Goal: Task Accomplishment & Management: Manage account settings

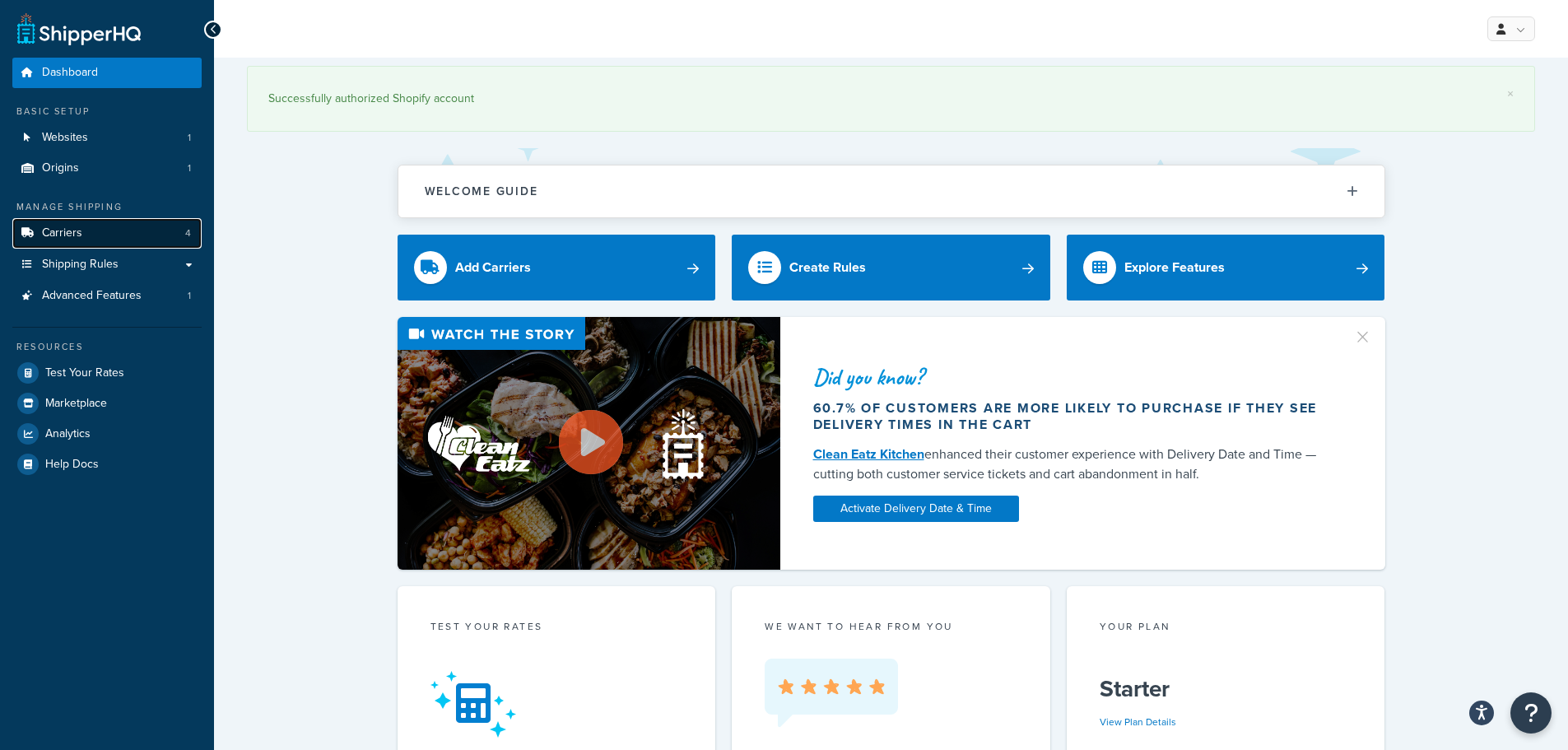
click at [101, 236] on link "Carriers 4" at bounding box center [106, 234] width 189 height 31
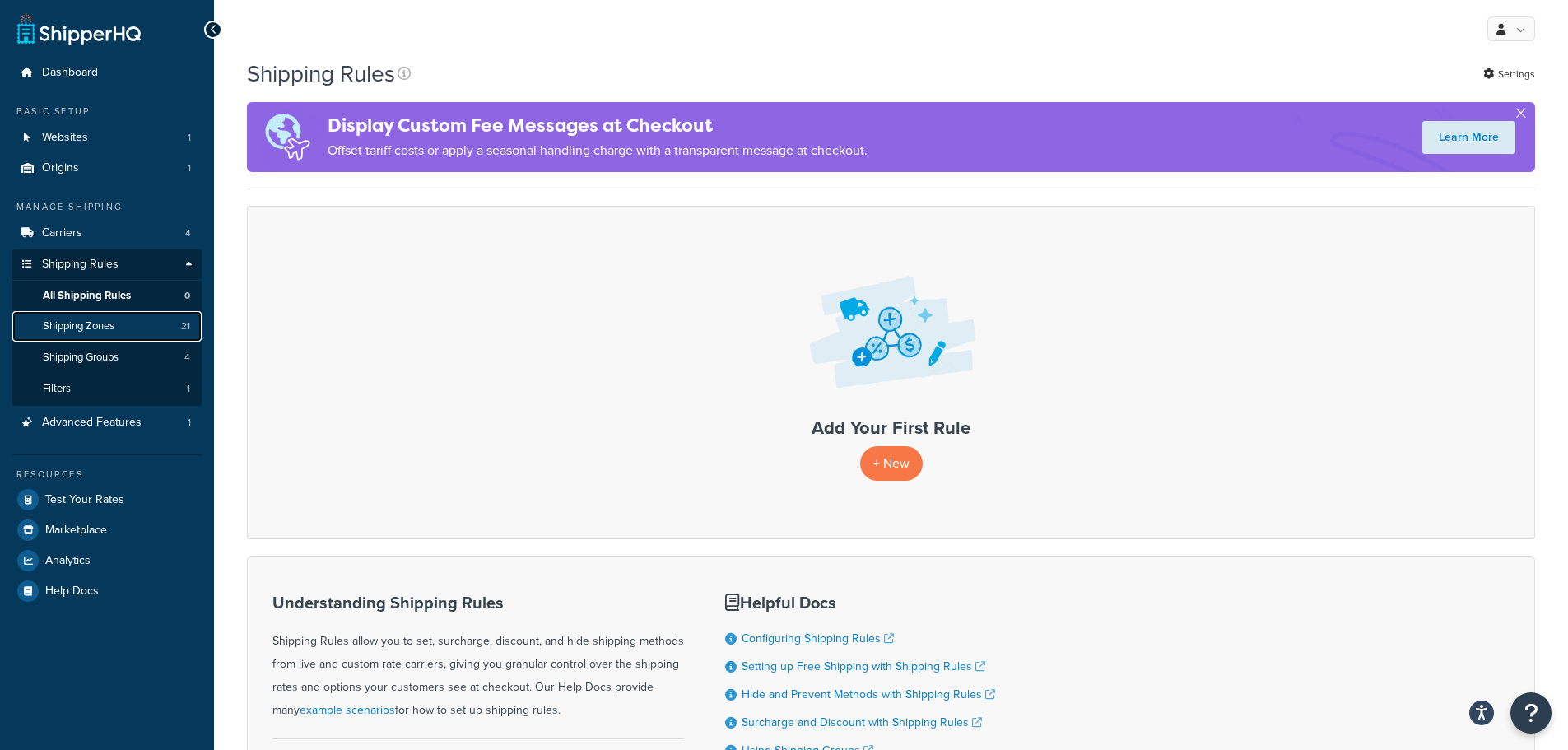
click at [109, 326] on span "Shipping Zones" at bounding box center [78, 326] width 72 height 14
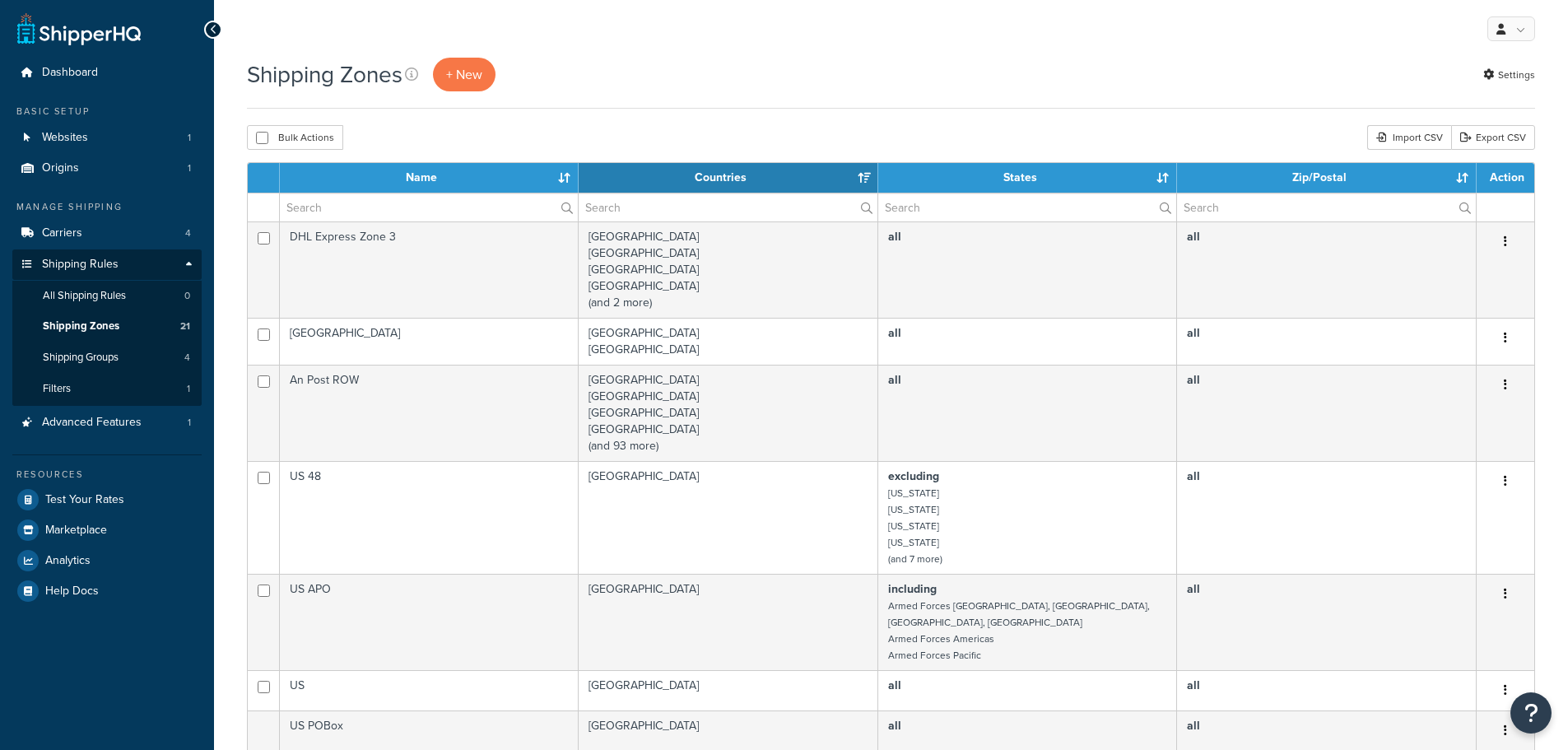
select select "15"
click at [566, 179] on th "Name" at bounding box center [429, 177] width 299 height 30
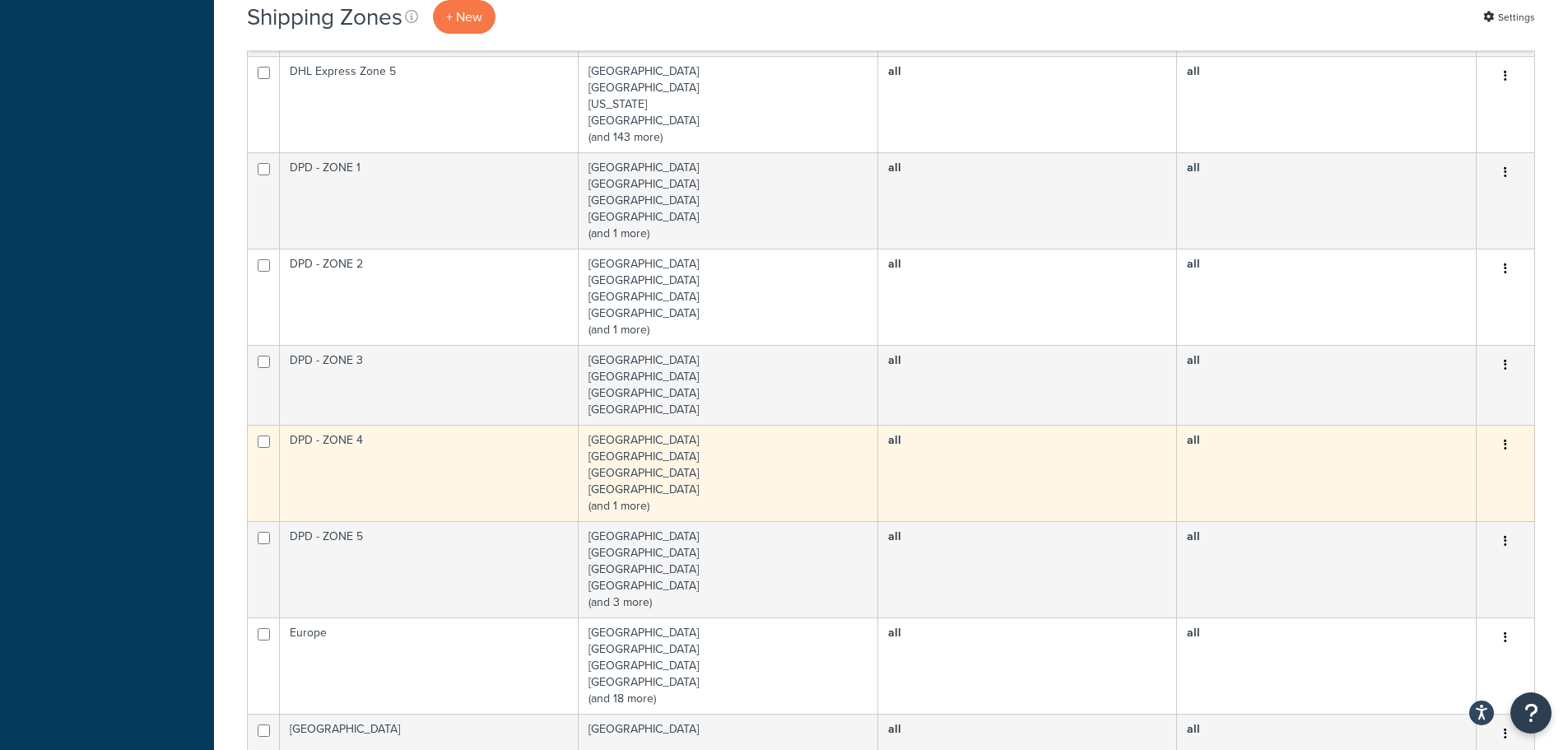
scroll to position [989, 0]
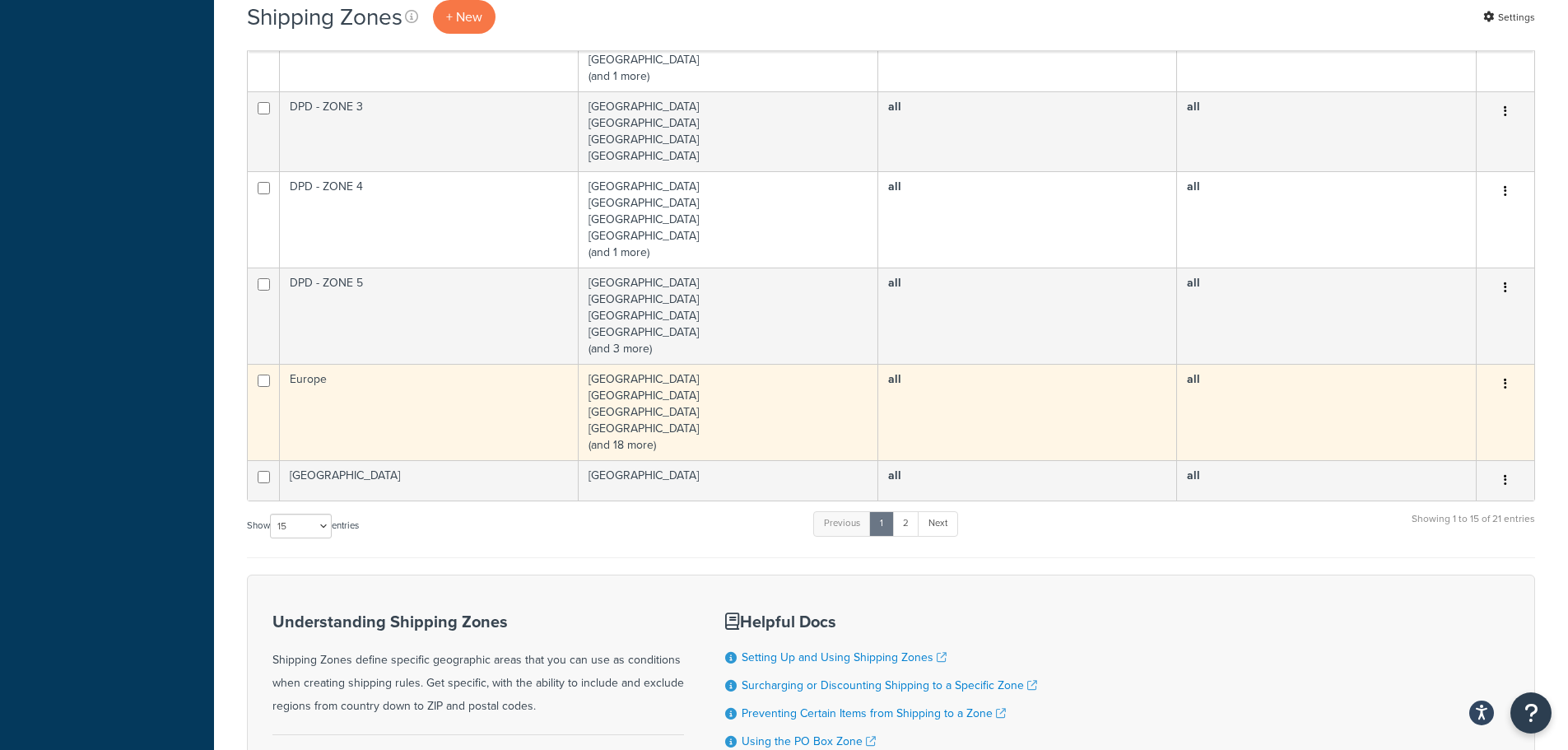
click at [686, 406] on td "Albania Andorra Austria Belgium (and 18 more)" at bounding box center [728, 412] width 300 height 96
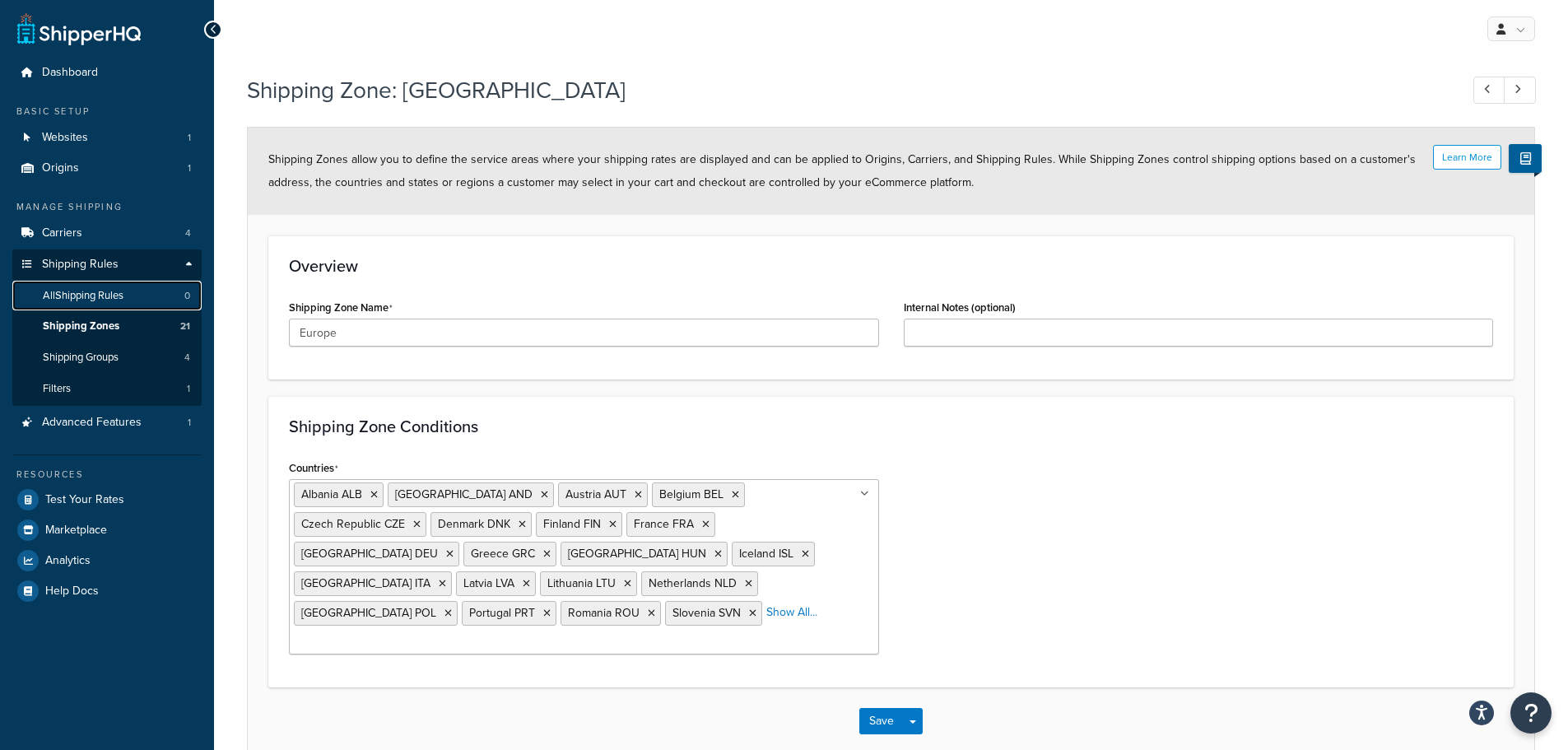
click at [91, 293] on span "All Shipping Rules" at bounding box center [83, 296] width 81 height 14
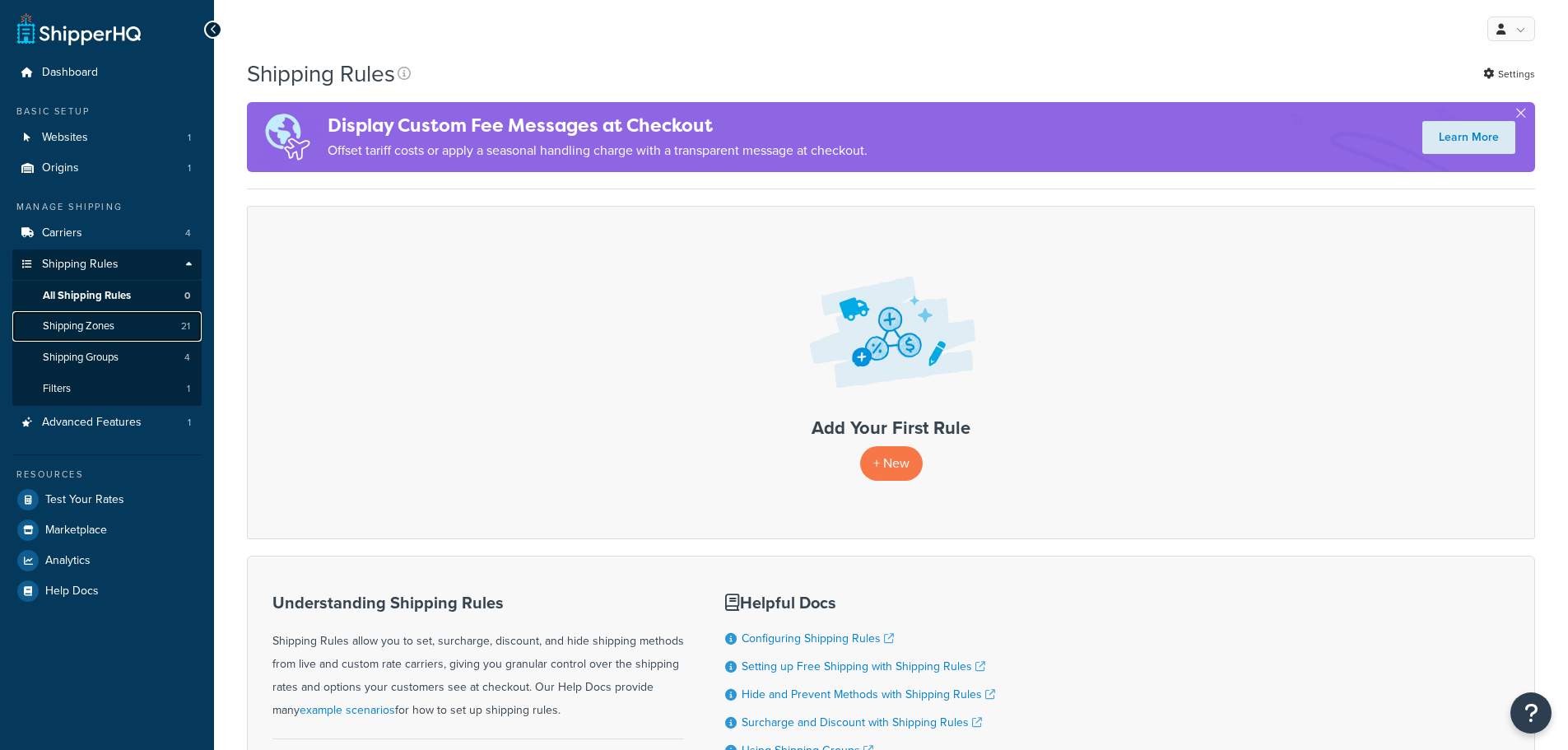
click at [94, 325] on span "Shipping Zones" at bounding box center [78, 326] width 72 height 14
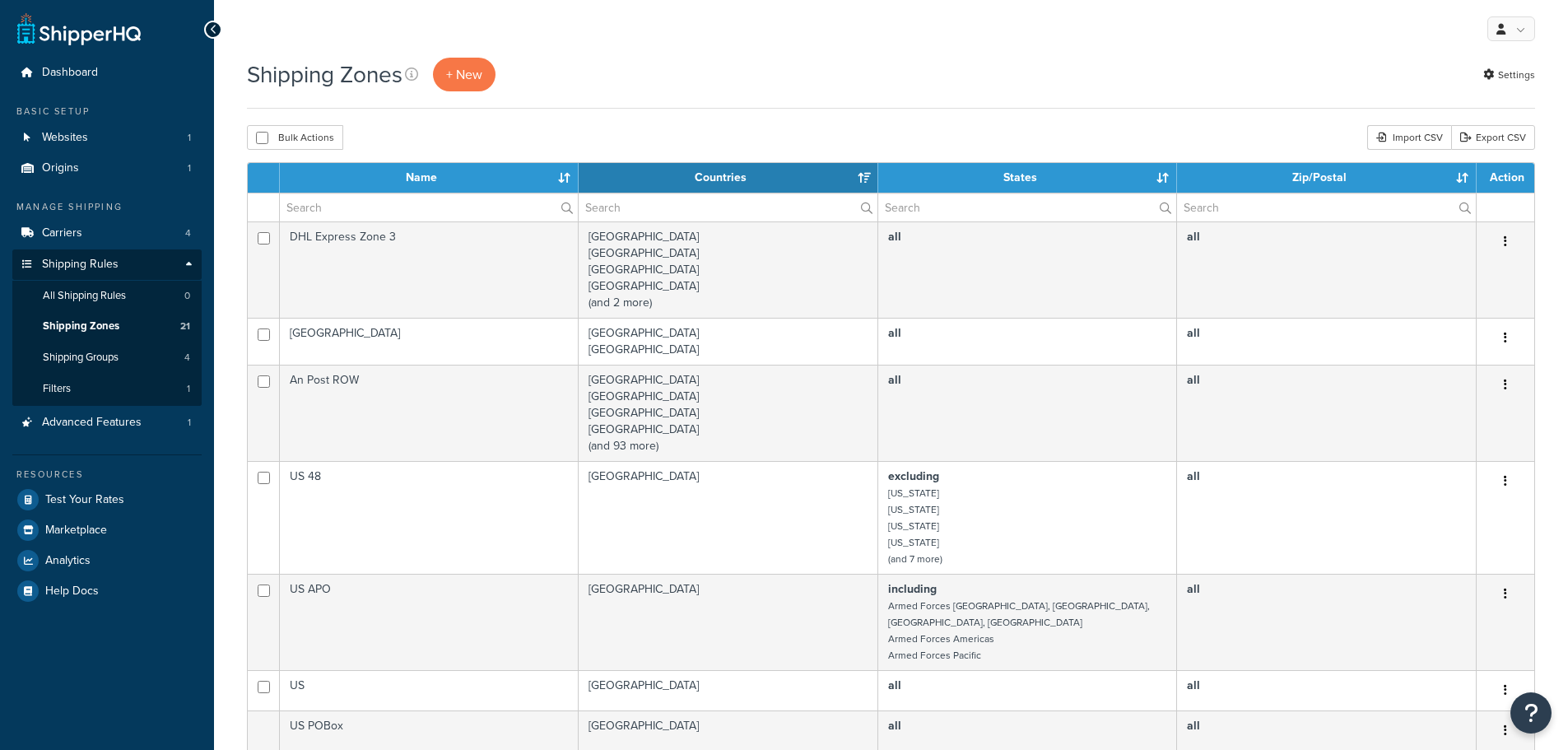
select select "15"
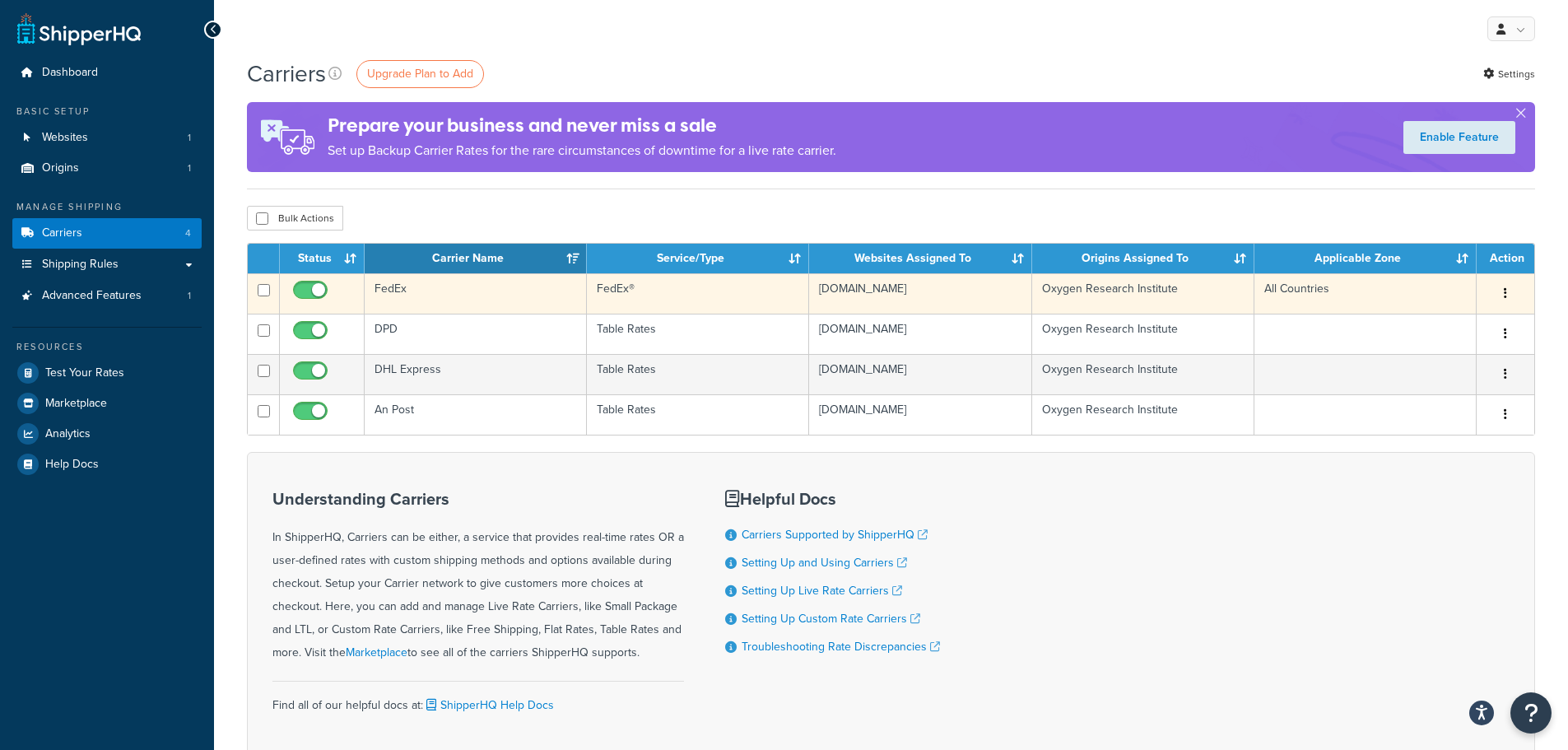
click at [442, 302] on td "FedEx" at bounding box center [475, 293] width 222 height 40
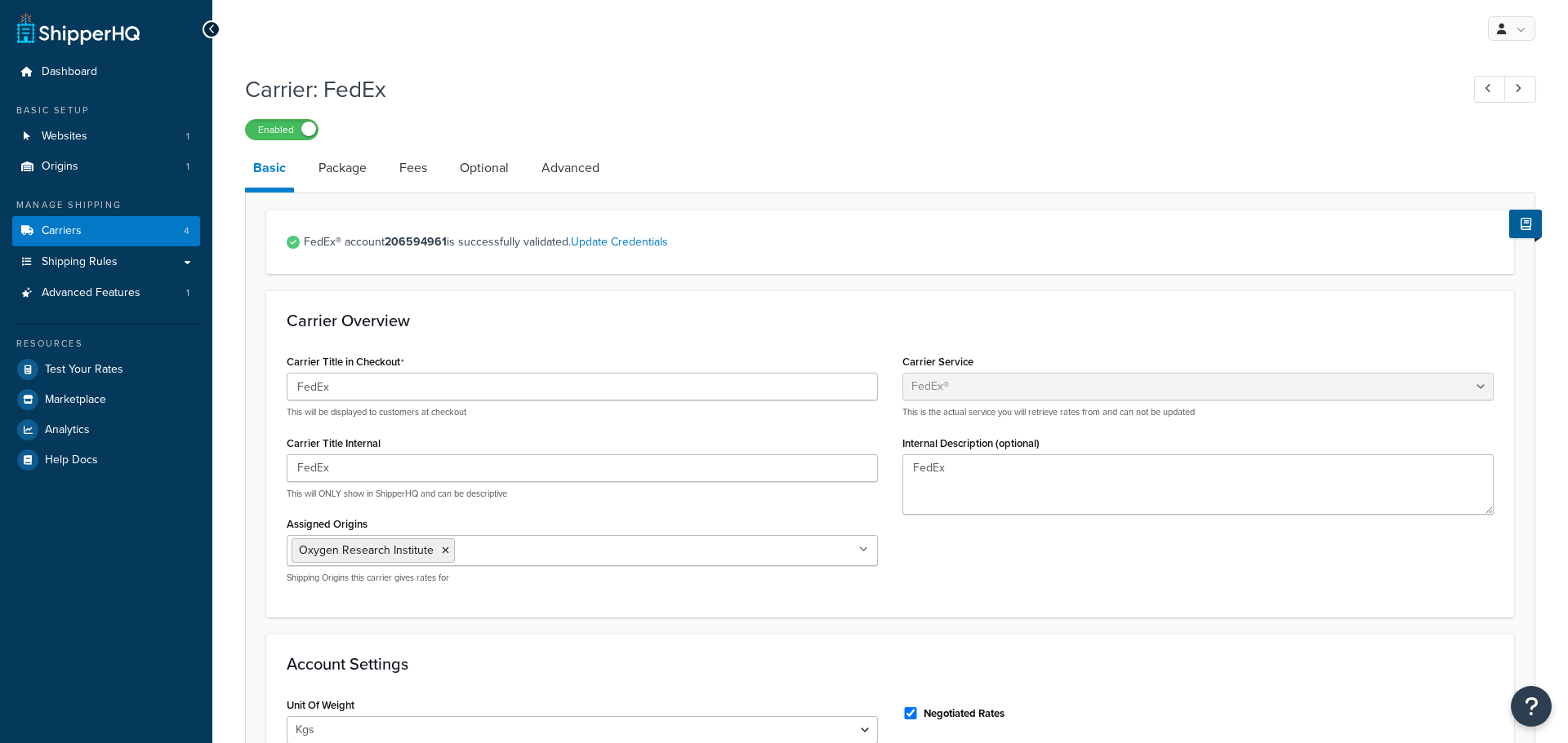
select select "fedEx"
select select "kg"
select select "CM"
select select "REGULAR_PICKUP"
select select "YOUR_PACKAGING"
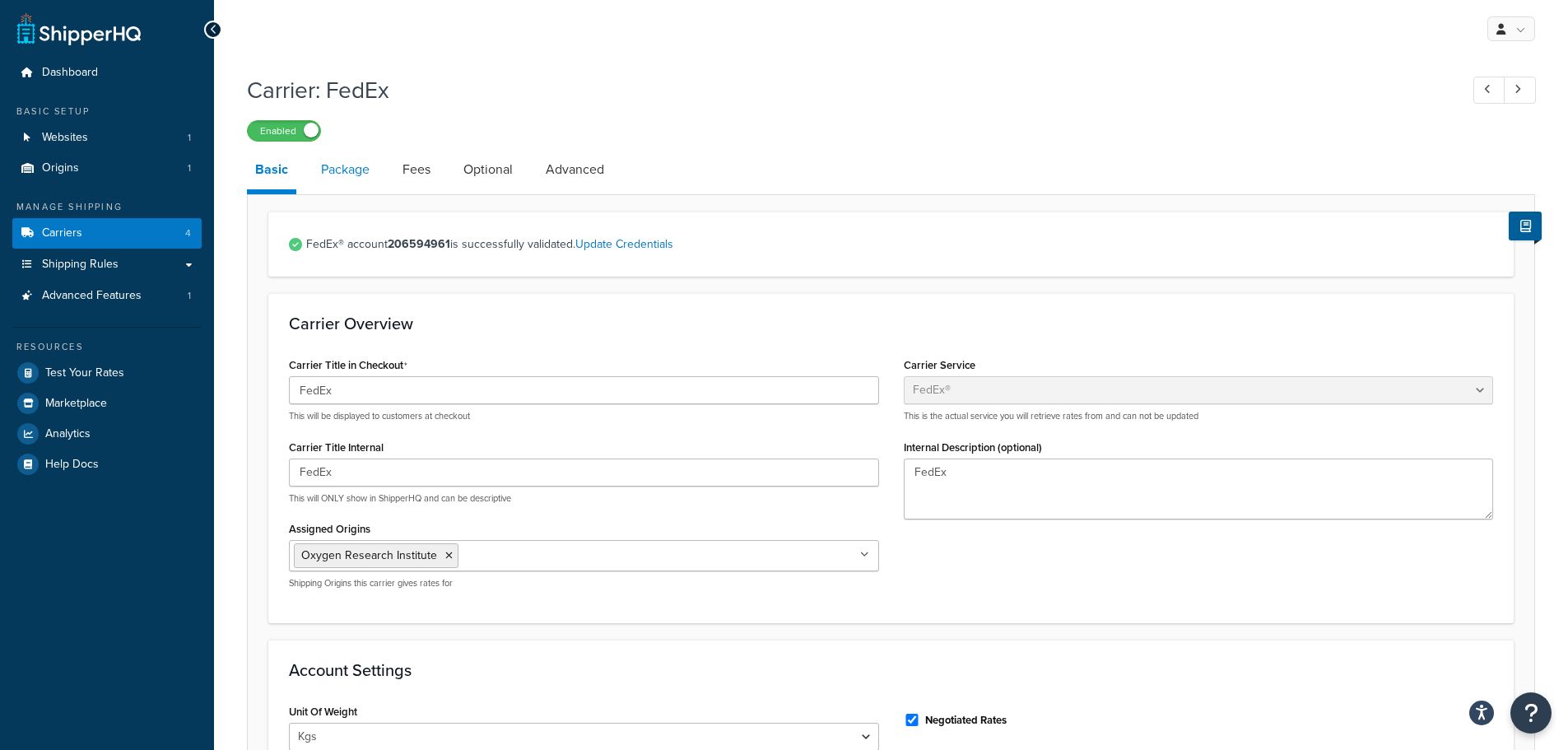
click at [361, 161] on link "Package" at bounding box center [345, 170] width 65 height 39
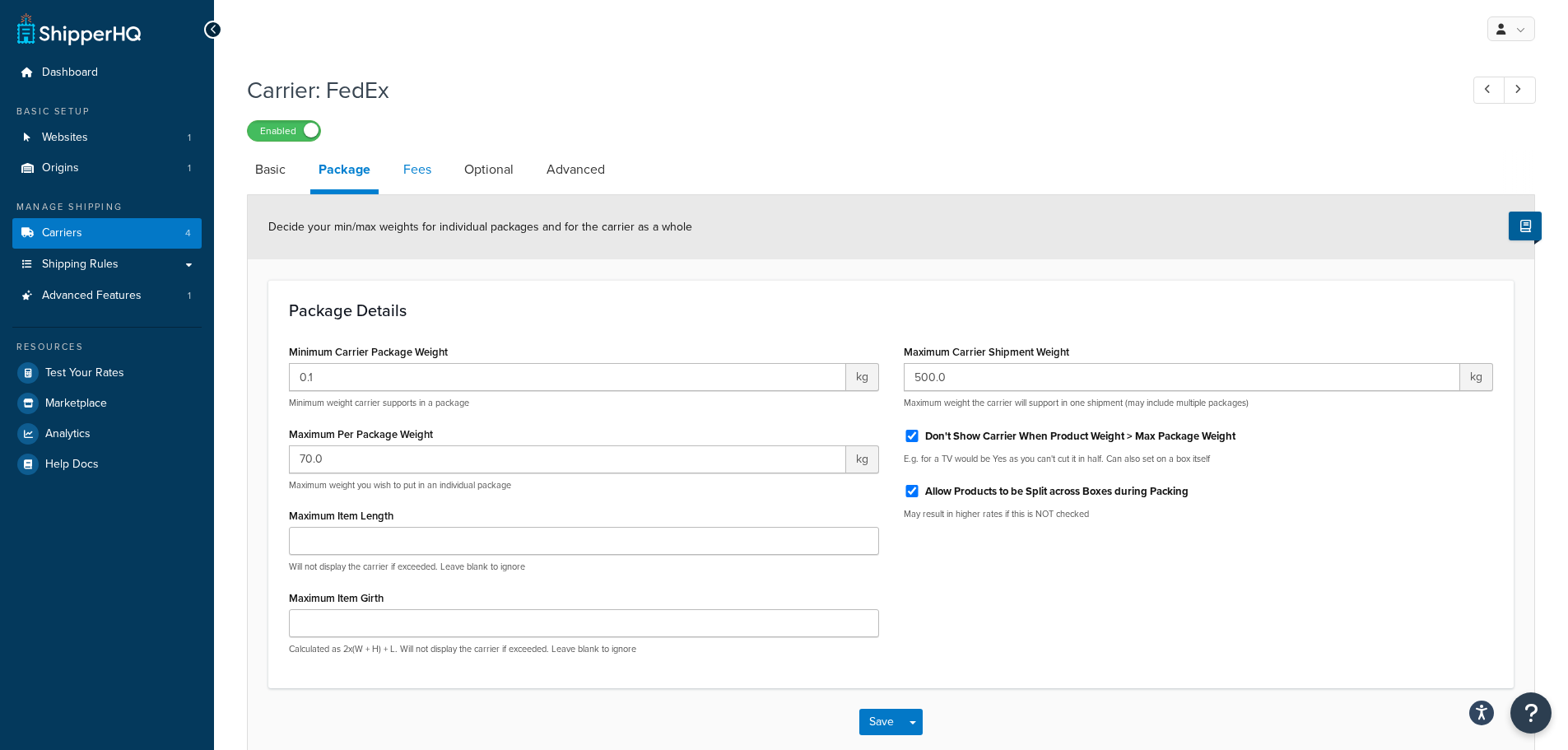
click at [427, 172] on link "Fees" at bounding box center [417, 170] width 44 height 39
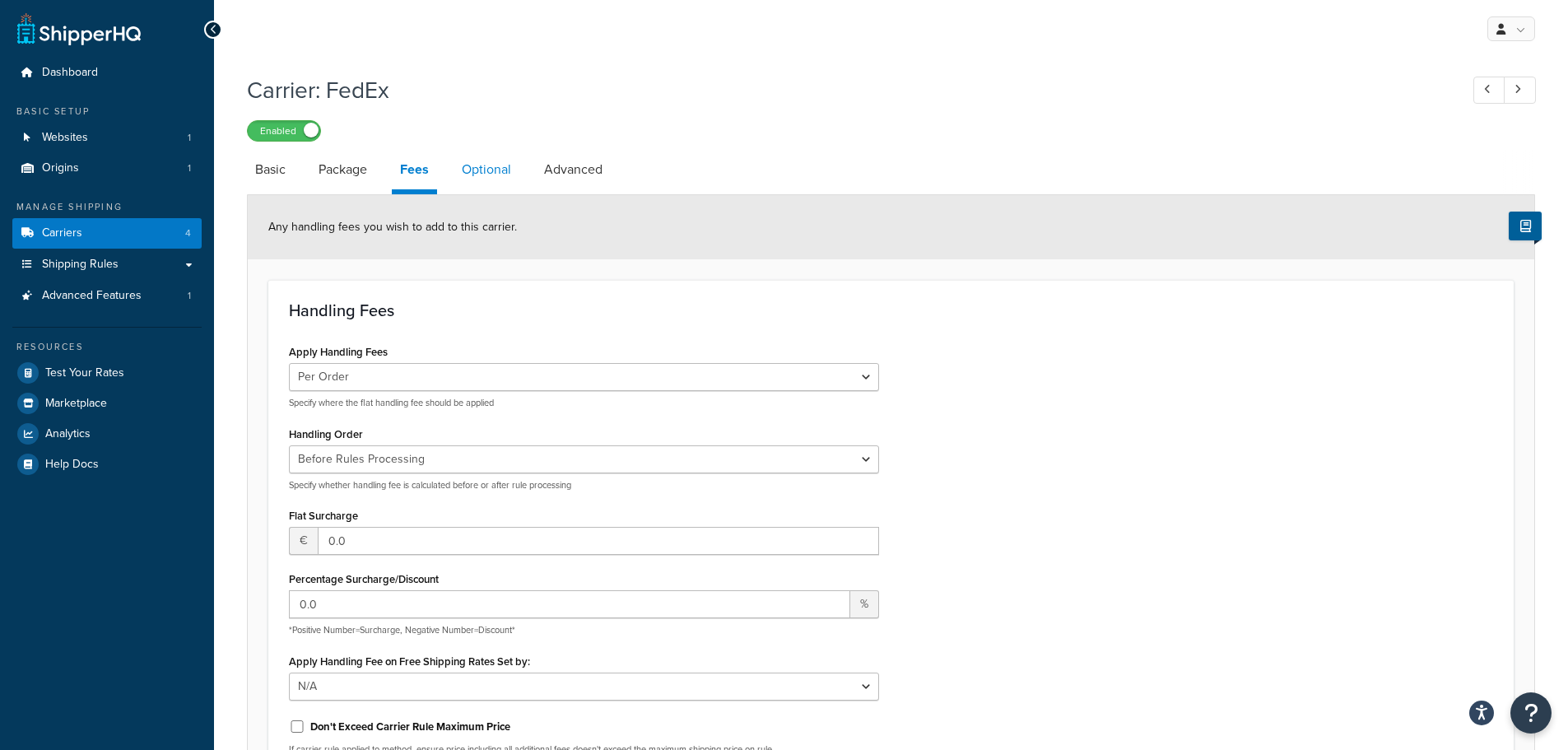
click at [480, 164] on link "Optional" at bounding box center [486, 170] width 66 height 39
select select "business"
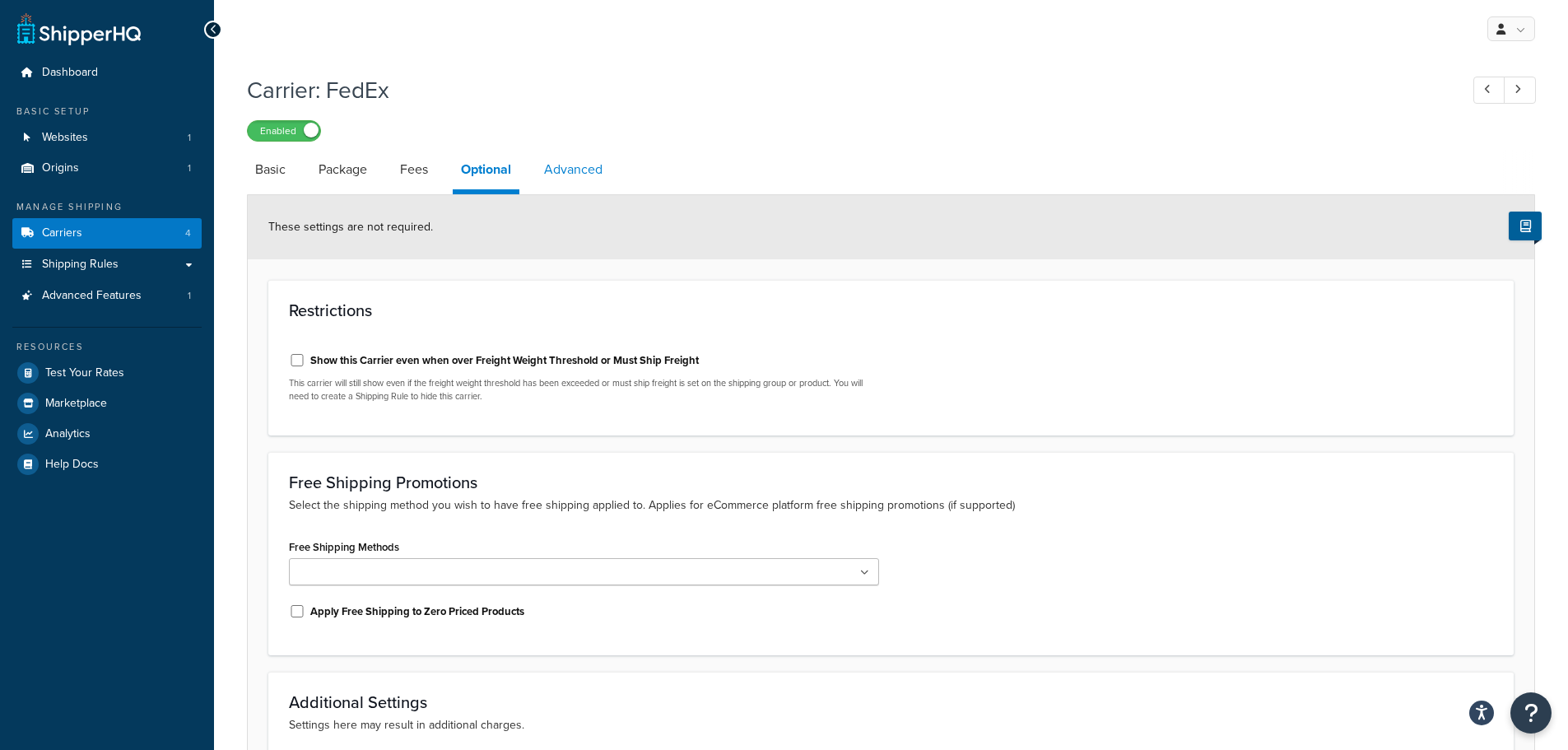
click at [589, 164] on link "Advanced" at bounding box center [573, 170] width 75 height 39
select select "false"
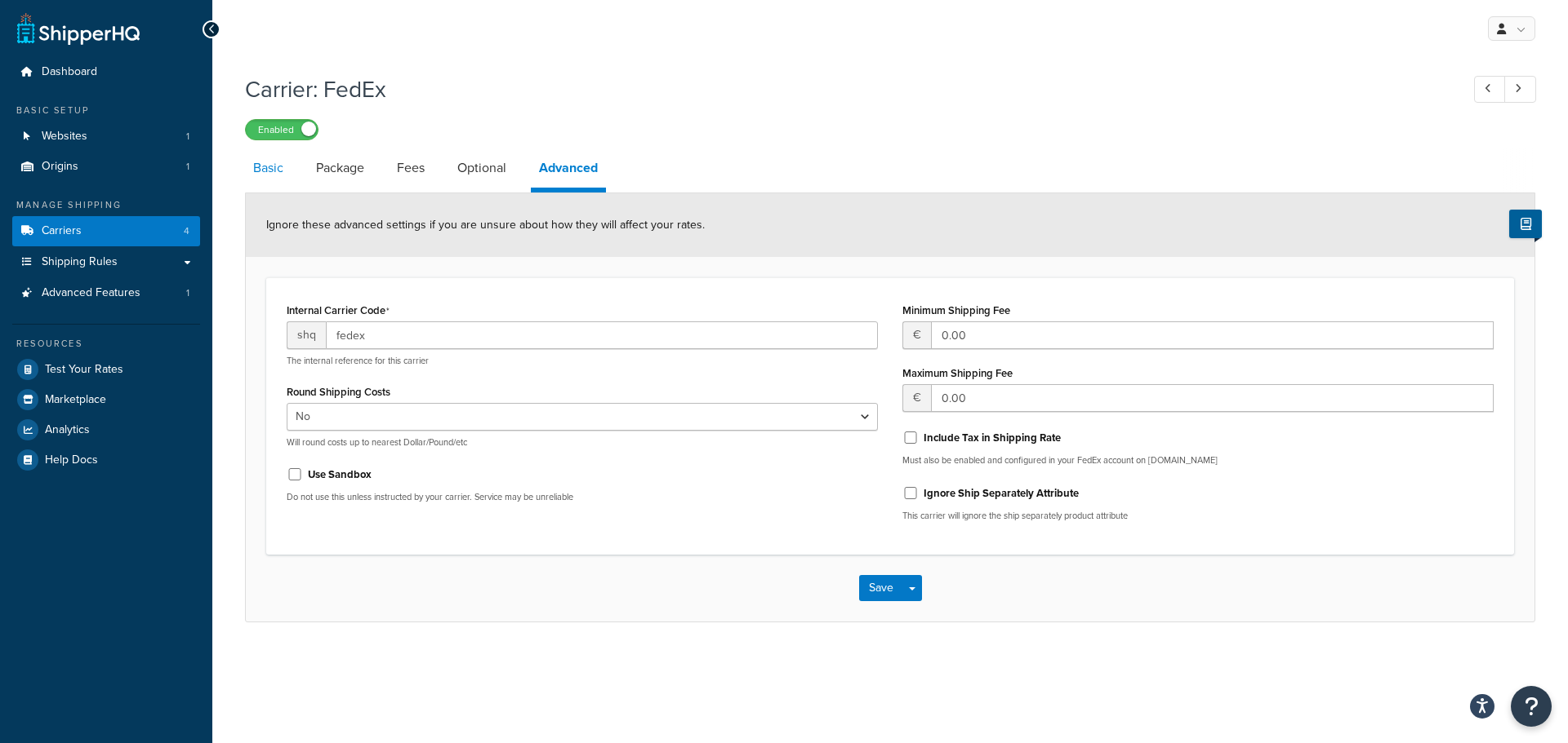
click at [272, 164] on link "Basic" at bounding box center [268, 168] width 46 height 39
select select "fedEx"
select select "kg"
select select "CM"
select select "REGULAR_PICKUP"
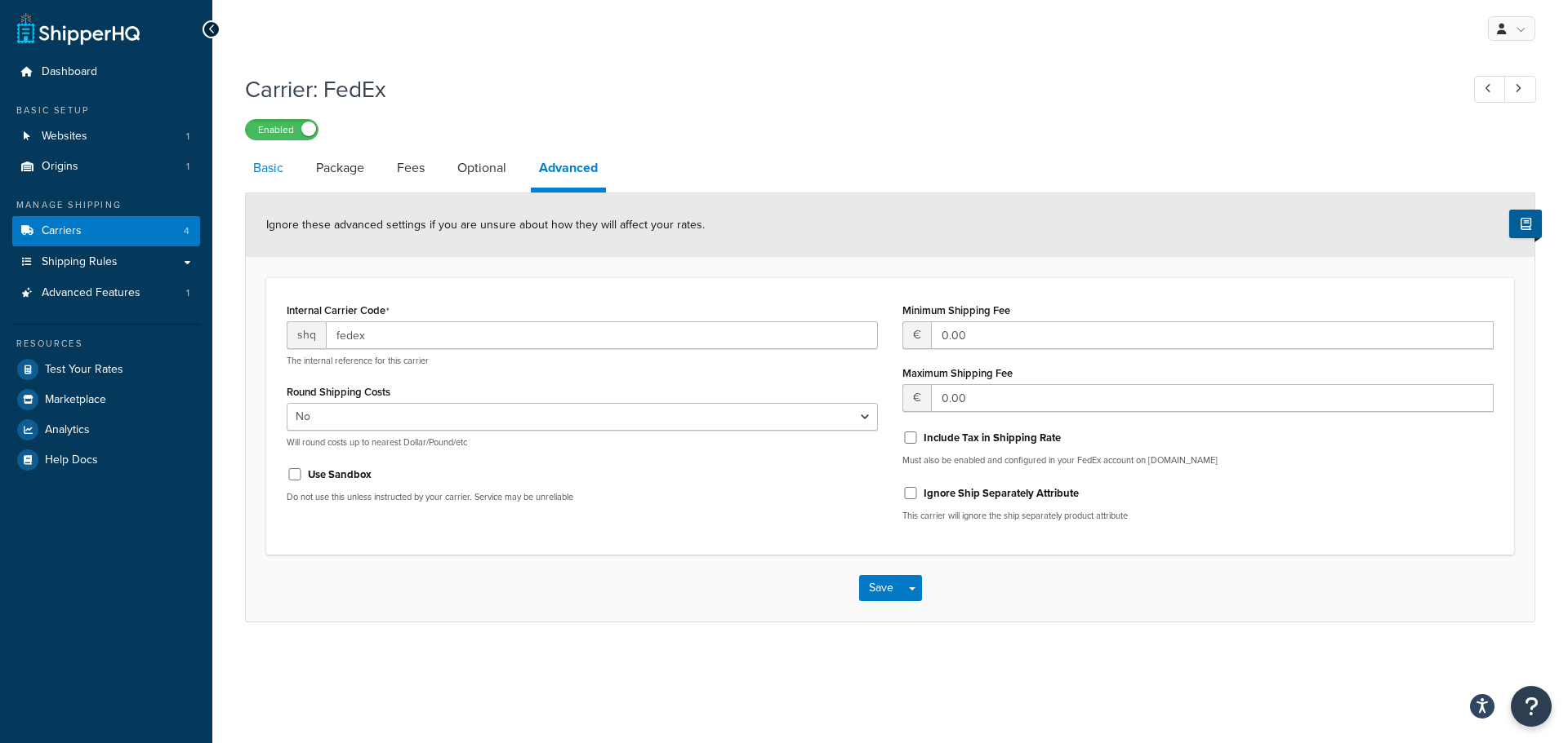
select select "YOUR_PACKAGING"
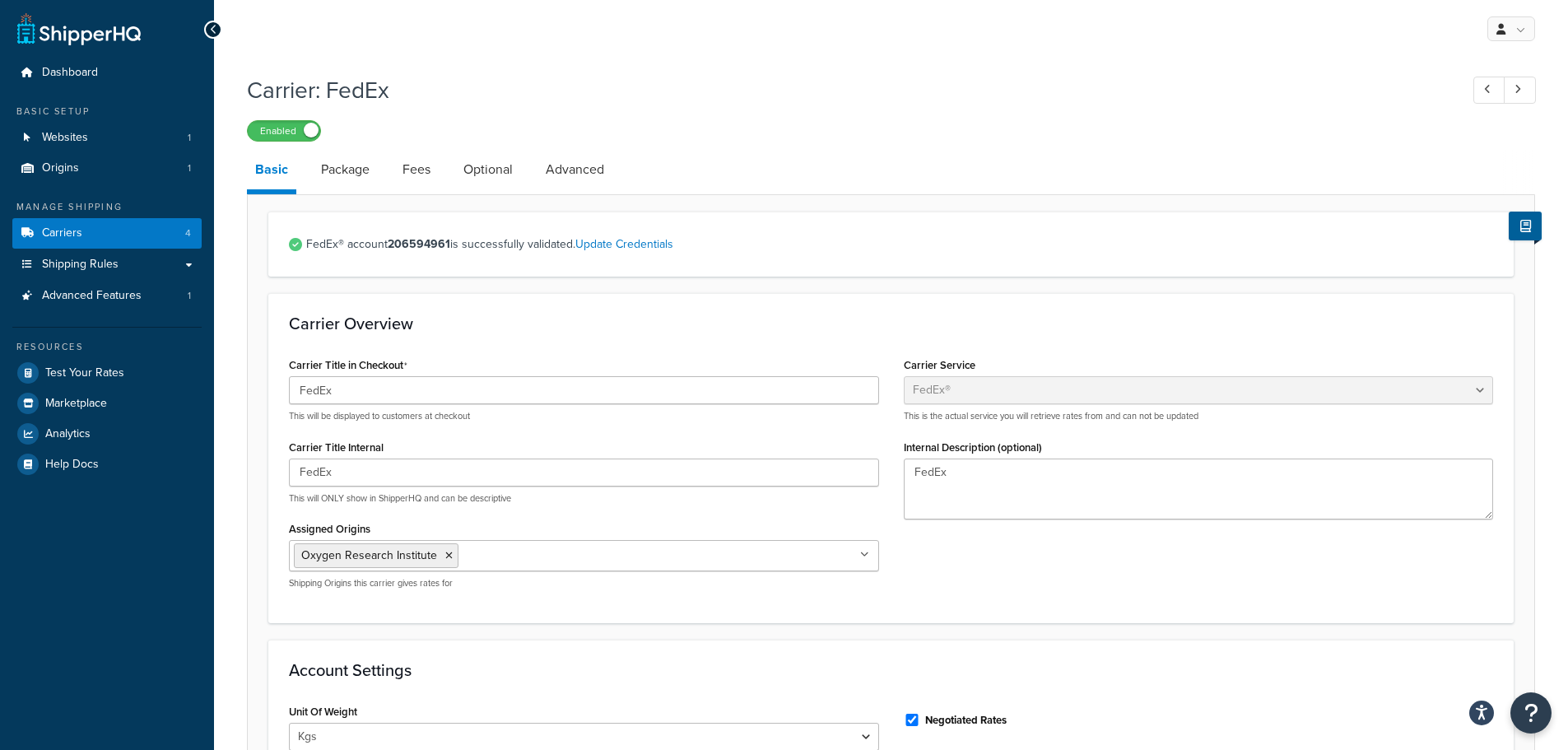
click at [1084, 103] on h1 "Carrier: FedEx" at bounding box center [845, 90] width 1196 height 32
click at [960, 51] on div "My Profile Billing Global Settings Contact Us Logout" at bounding box center [891, 29] width 1354 height 58
click at [991, 51] on div "My Profile Billing Global Settings Contact Us Logout" at bounding box center [891, 29] width 1354 height 58
click at [1094, 116] on div "Carrier: FedEx Enabled" at bounding box center [891, 103] width 1289 height 76
click at [333, 165] on link "Package" at bounding box center [345, 170] width 65 height 39
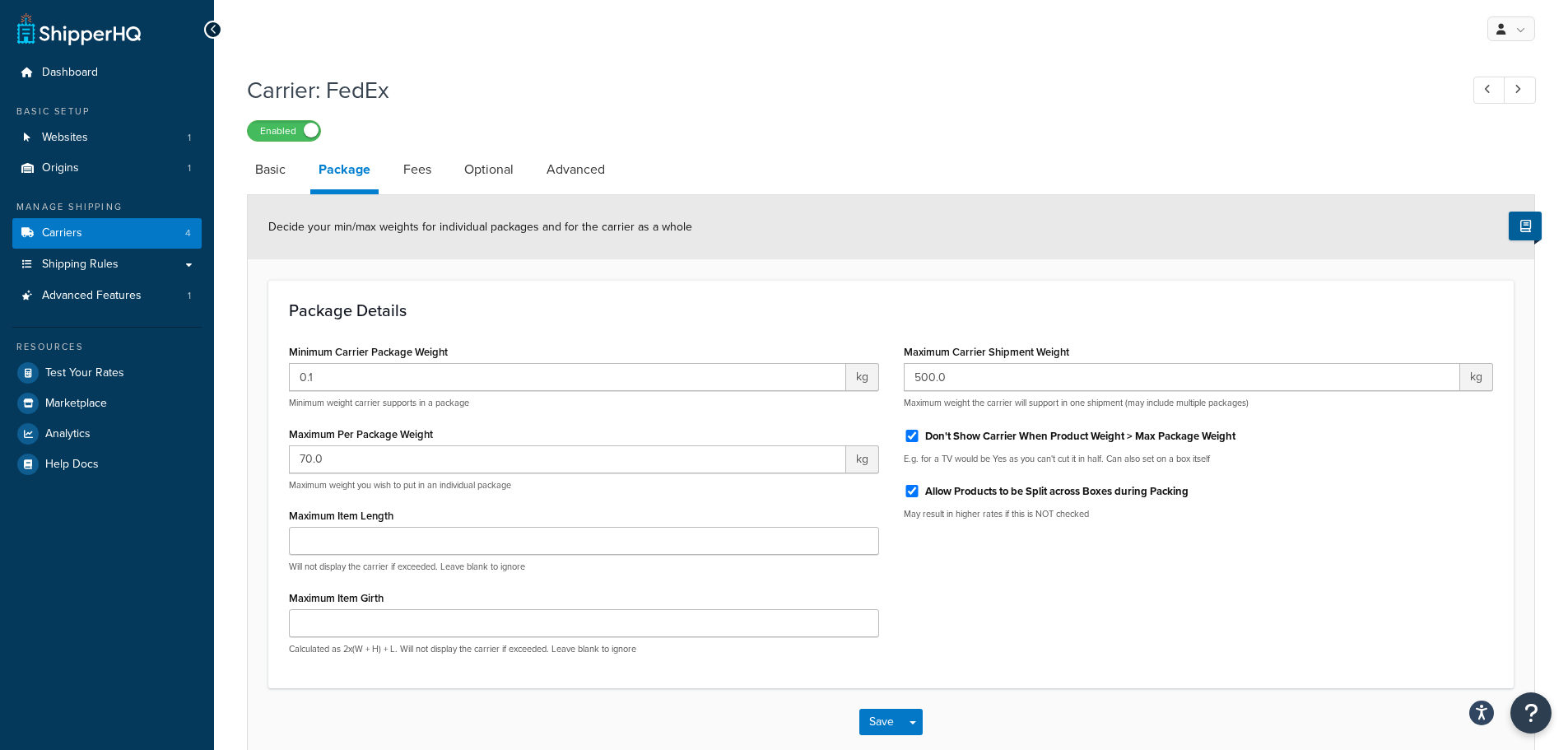
click at [428, 172] on link "Fees" at bounding box center [417, 170] width 44 height 39
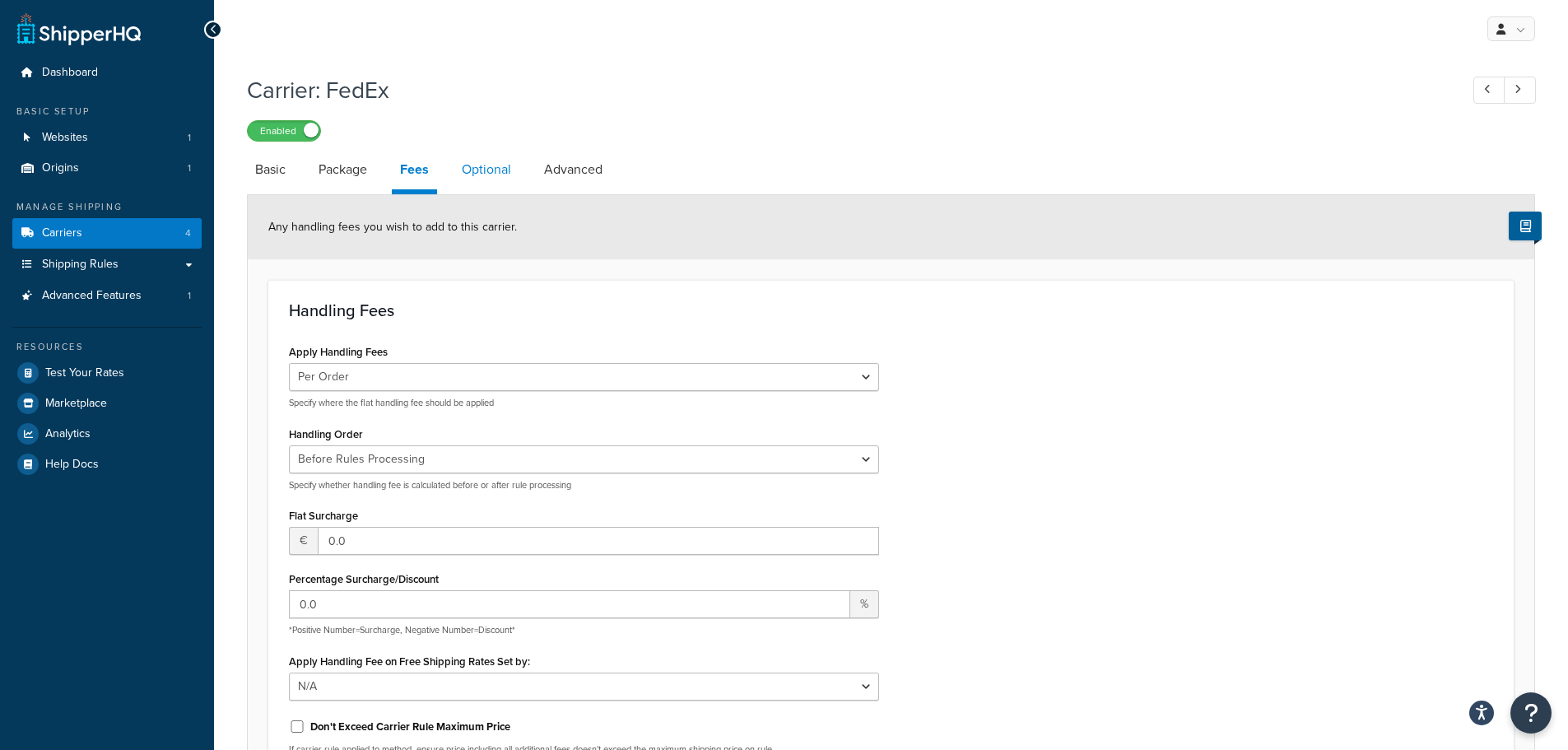
click at [480, 158] on link "Optional" at bounding box center [486, 170] width 66 height 39
select select "business"
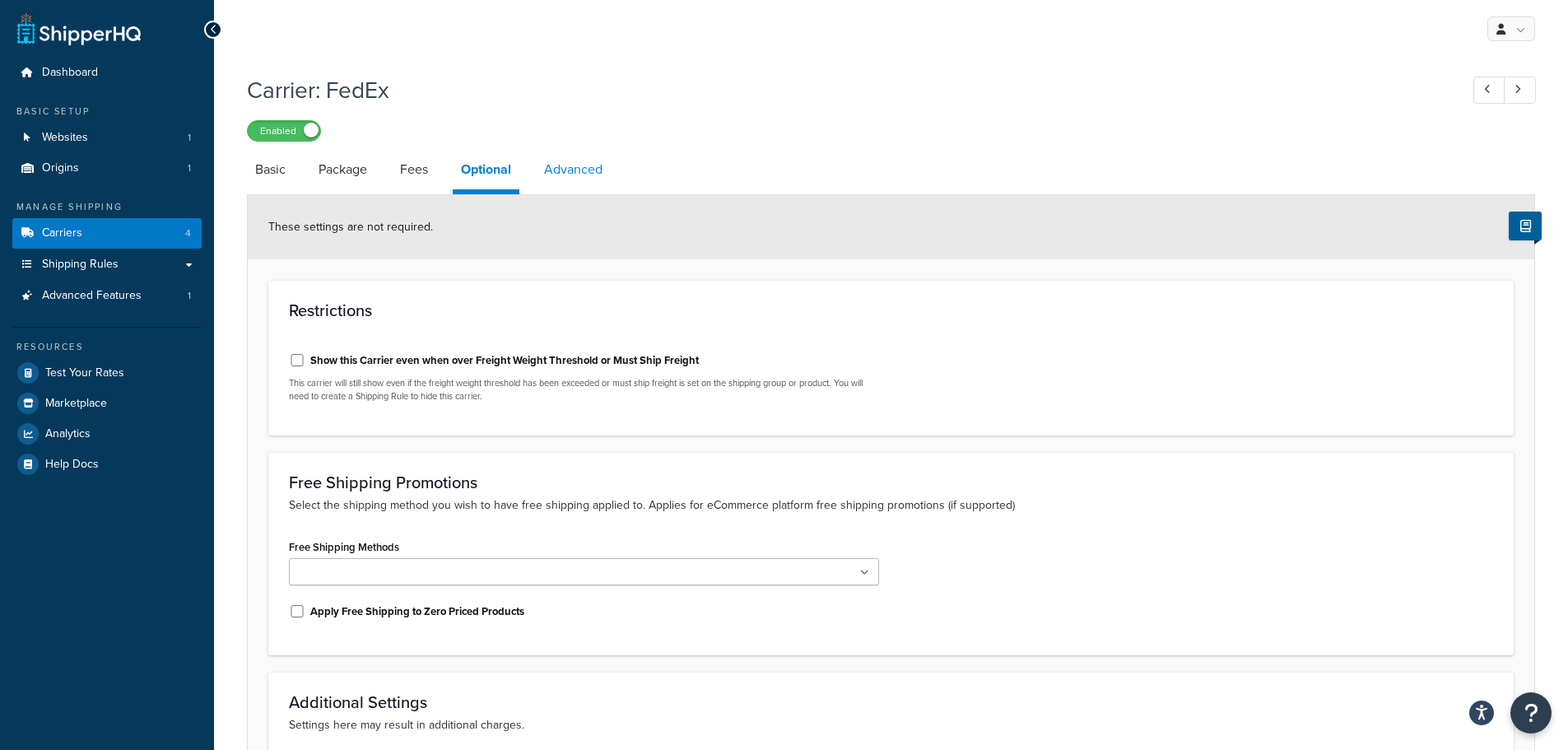
click at [589, 177] on link "Advanced" at bounding box center [573, 170] width 75 height 39
select select "false"
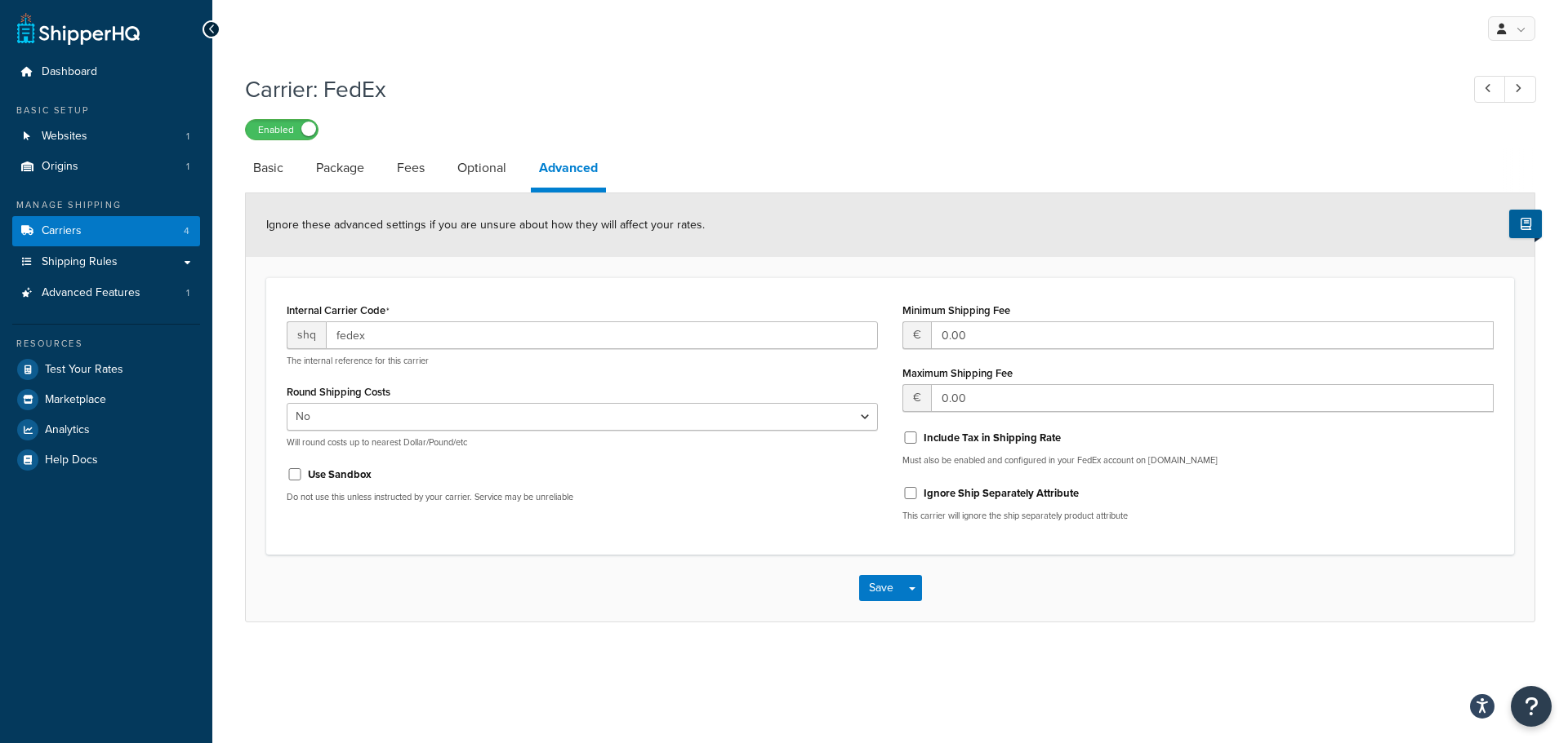
click at [1021, 82] on h1 "Carrier: FedEx" at bounding box center [844, 89] width 1199 height 32
click at [770, 93] on h1 "Carrier: FedEx" at bounding box center [844, 89] width 1199 height 32
click at [265, 165] on link "Basic" at bounding box center [268, 168] width 46 height 39
select select "fedEx"
select select "kg"
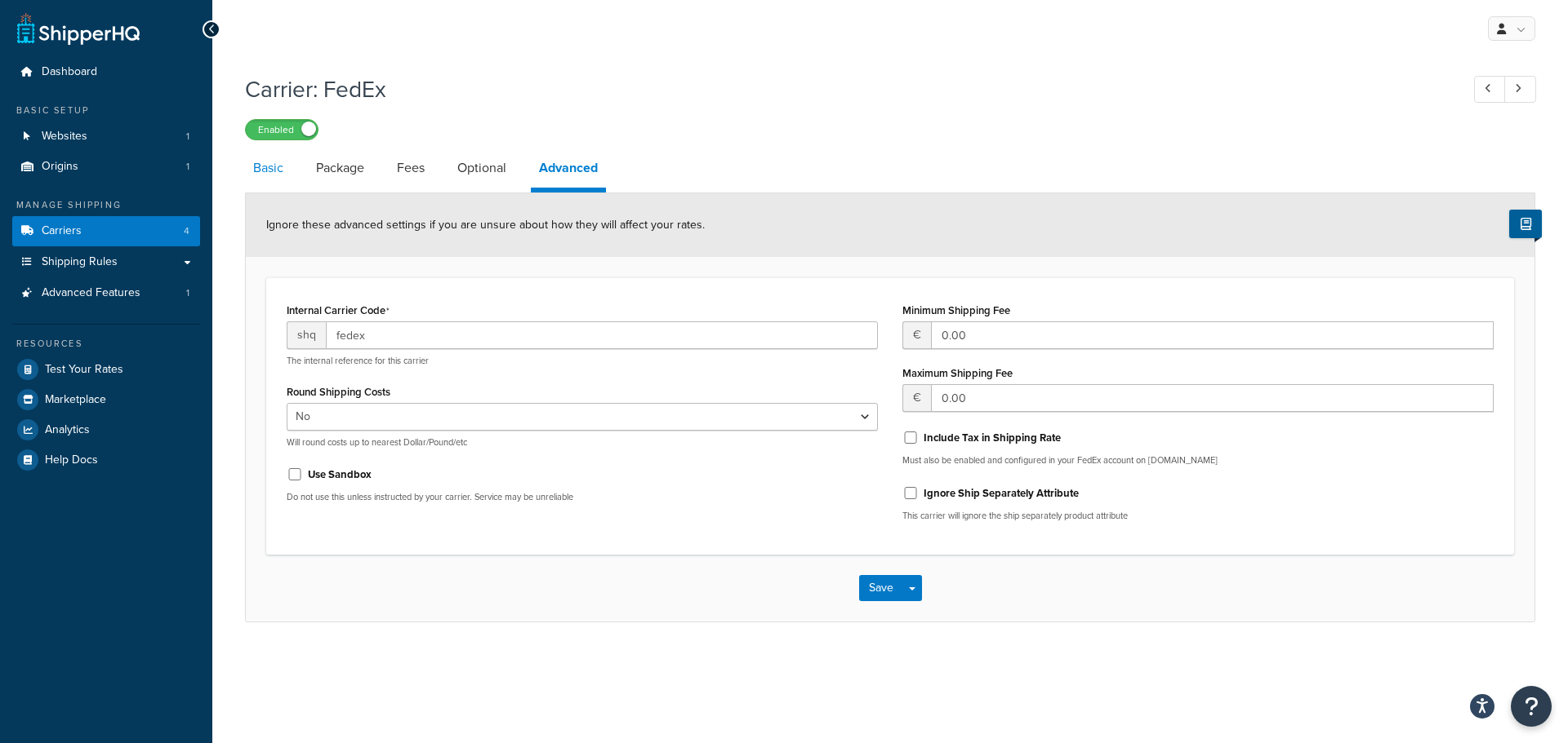
select select "CM"
select select "REGULAR_PICKUP"
select select "YOUR_PACKAGING"
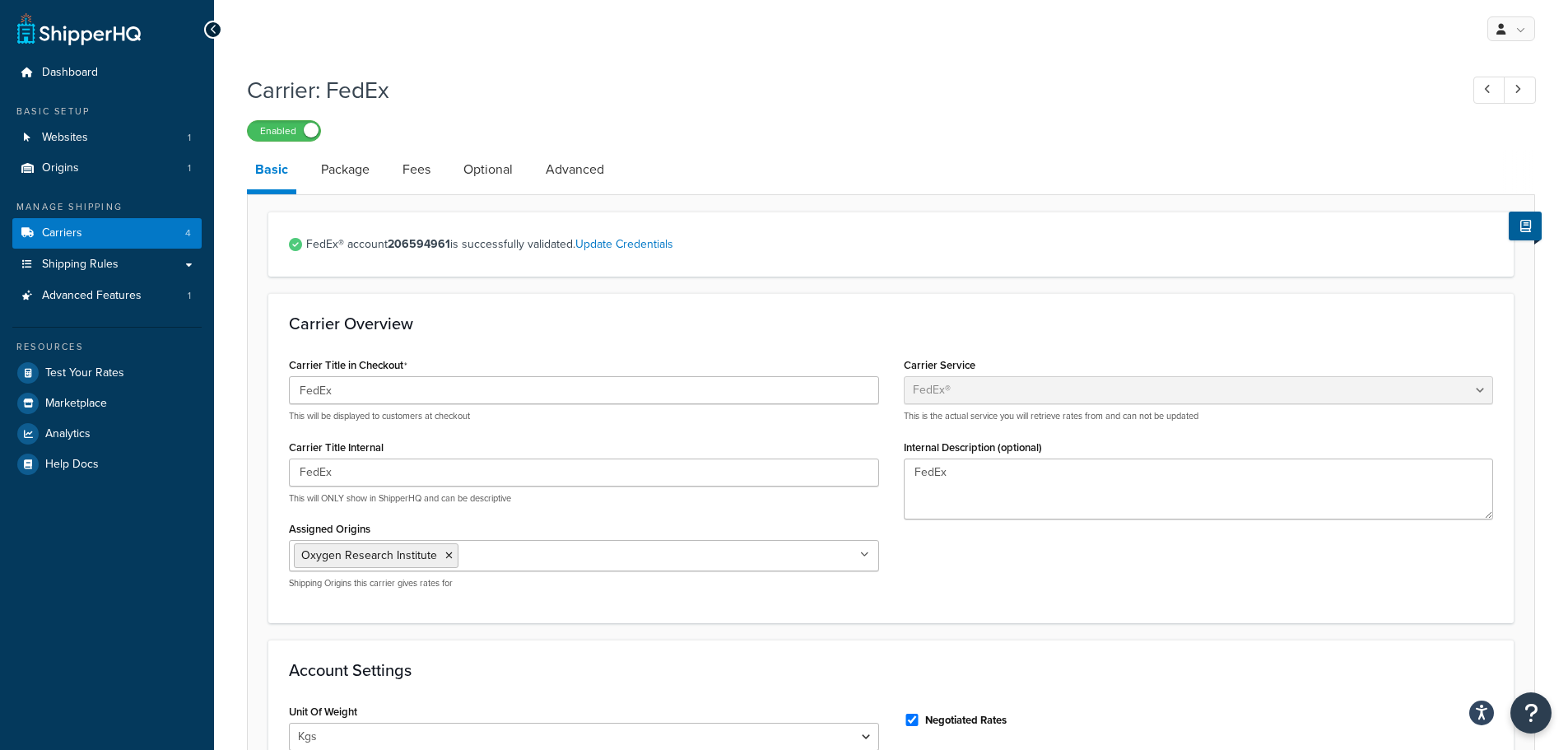
drag, startPoint x: 1295, startPoint y: 89, endPoint x: 1287, endPoint y: 92, distance: 8.5
click at [1282, 88] on h1 "Carrier: FedEx" at bounding box center [845, 90] width 1196 height 32
